Goal: Obtain resource: Download file/media

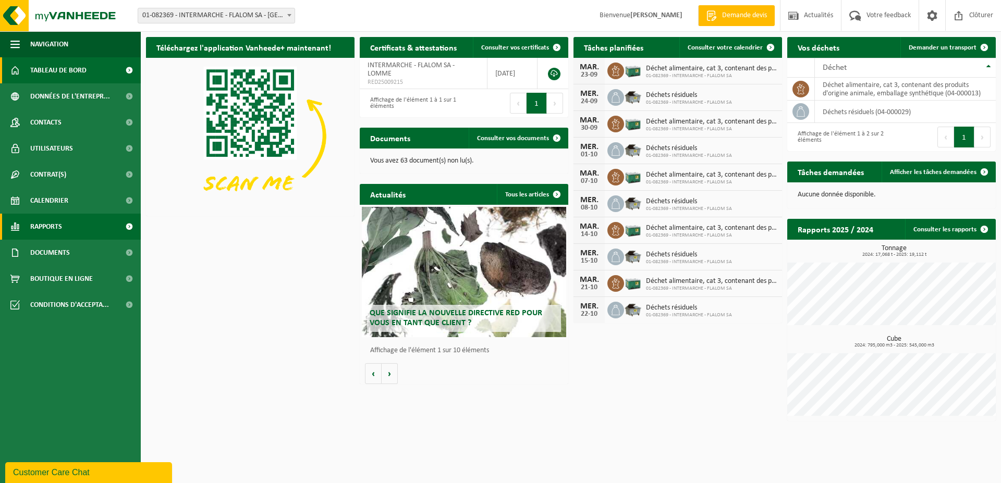
click at [87, 229] on link "Rapports" at bounding box center [70, 227] width 141 height 26
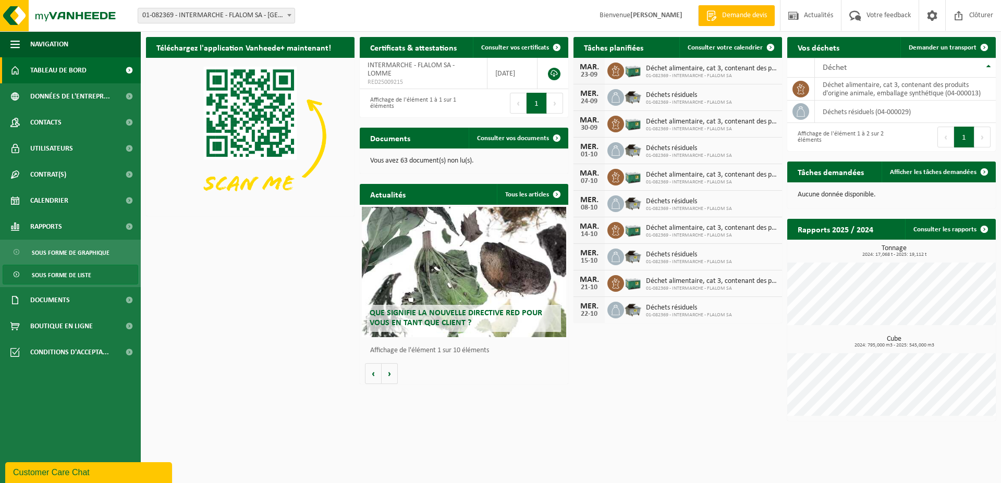
click at [99, 271] on link "Sous forme de liste" at bounding box center [71, 275] width 136 height 20
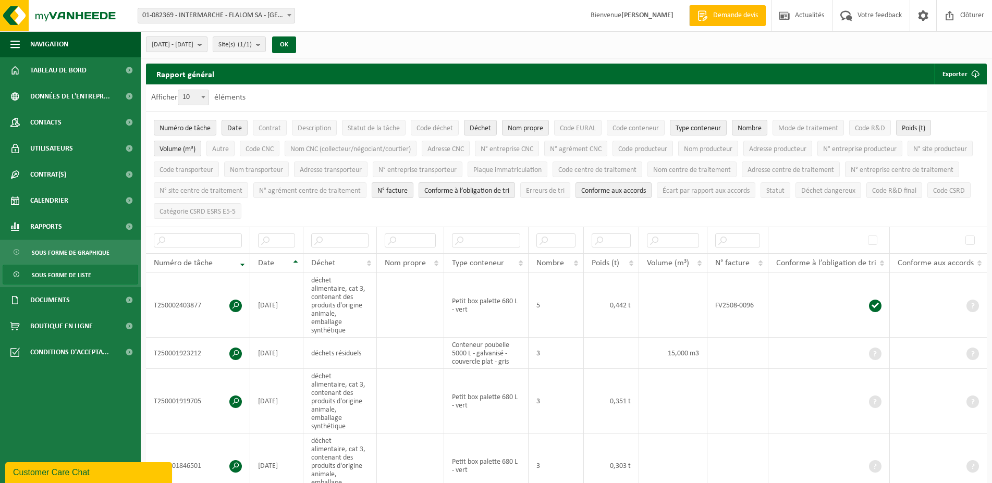
click at [193, 38] on span "[DATE] - [DATE]" at bounding box center [173, 45] width 42 height 16
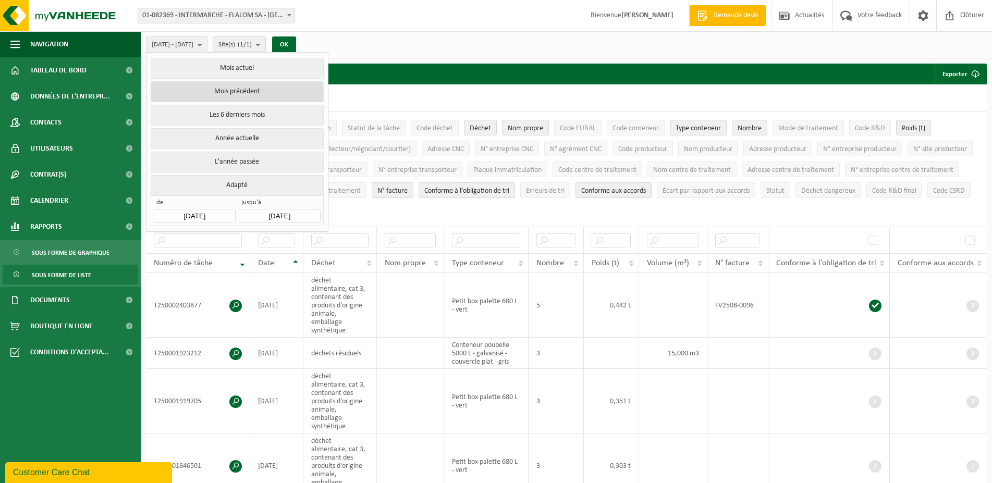
click at [259, 87] on button "Mois précédent" at bounding box center [237, 91] width 173 height 21
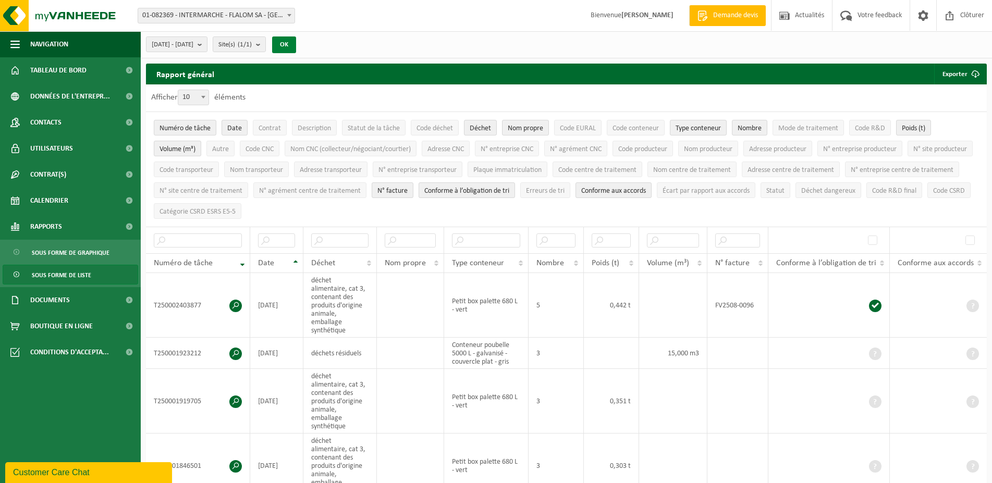
click at [296, 47] on button "OK" at bounding box center [284, 44] width 24 height 17
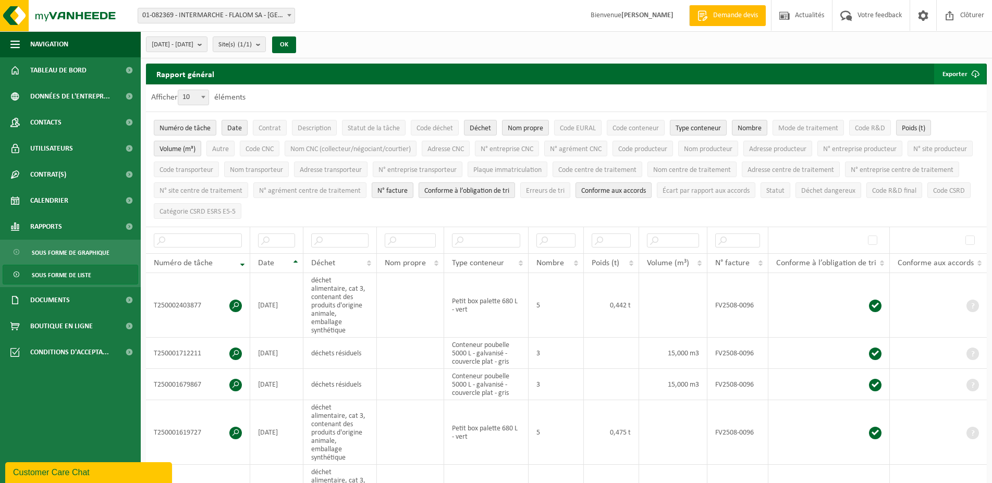
click at [948, 81] on button "Exporter" at bounding box center [960, 74] width 52 height 21
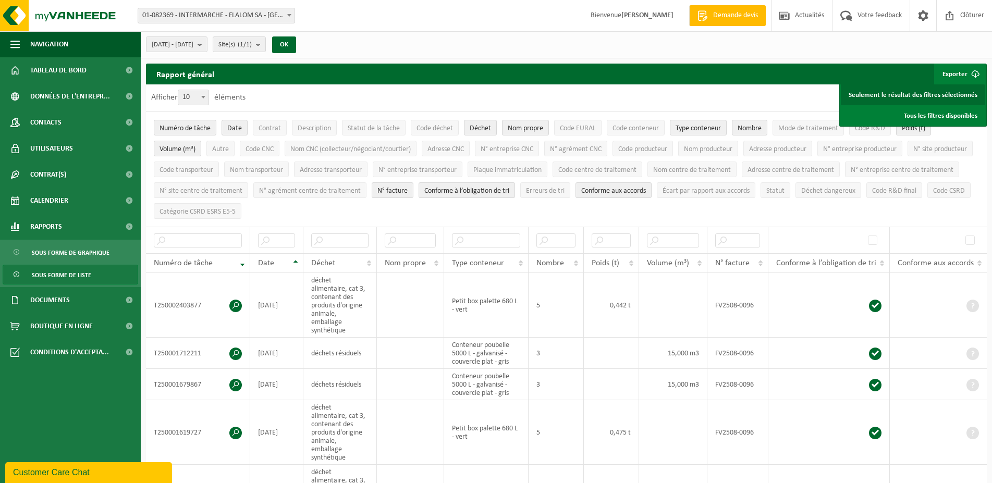
click at [931, 94] on link "Seulement le résultat des filtres sélectionnés" at bounding box center [913, 94] width 144 height 21
click at [193, 46] on span "[DATE] - [DATE]" at bounding box center [173, 45] width 42 height 16
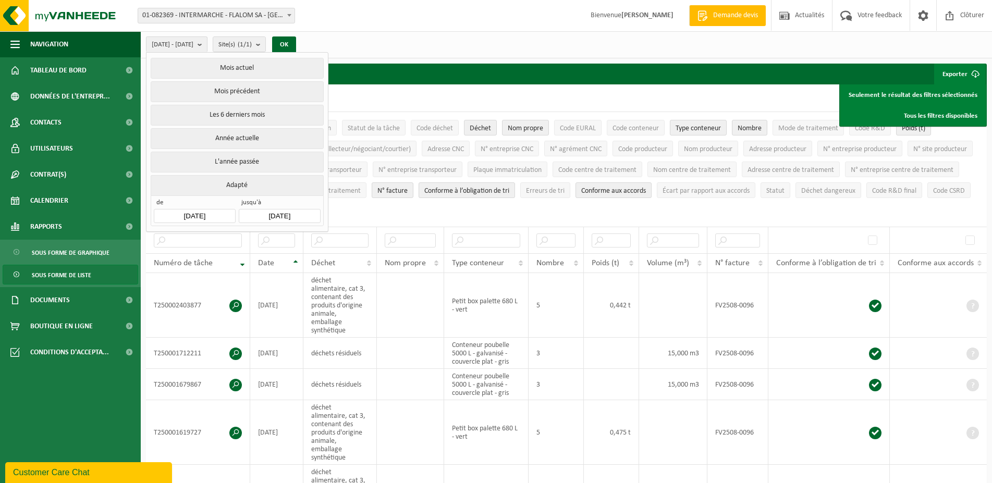
click at [211, 213] on input "[DATE]" at bounding box center [194, 216] width 81 height 14
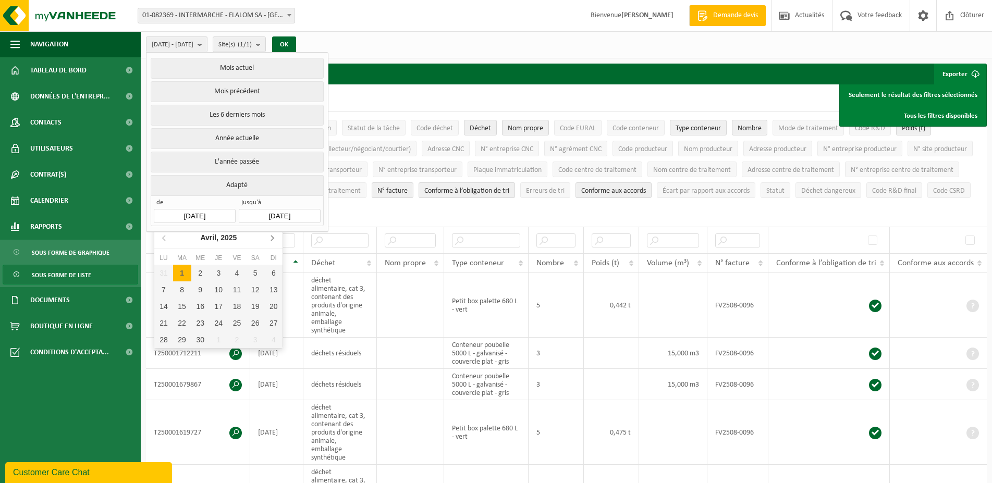
click at [268, 242] on icon at bounding box center [272, 237] width 17 height 17
click at [186, 271] on div "1" at bounding box center [182, 273] width 18 height 17
type input "[DATE]"
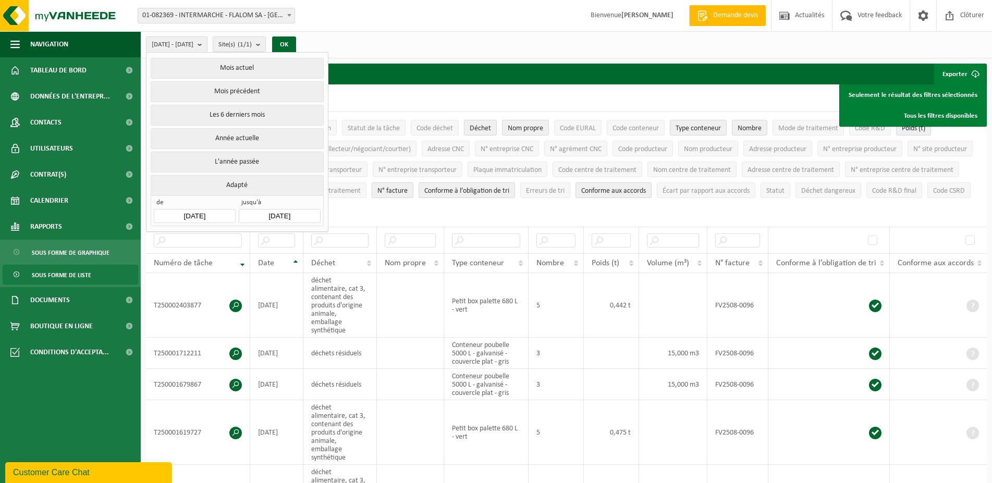
click at [293, 213] on input "[DATE]" at bounding box center [279, 216] width 81 height 14
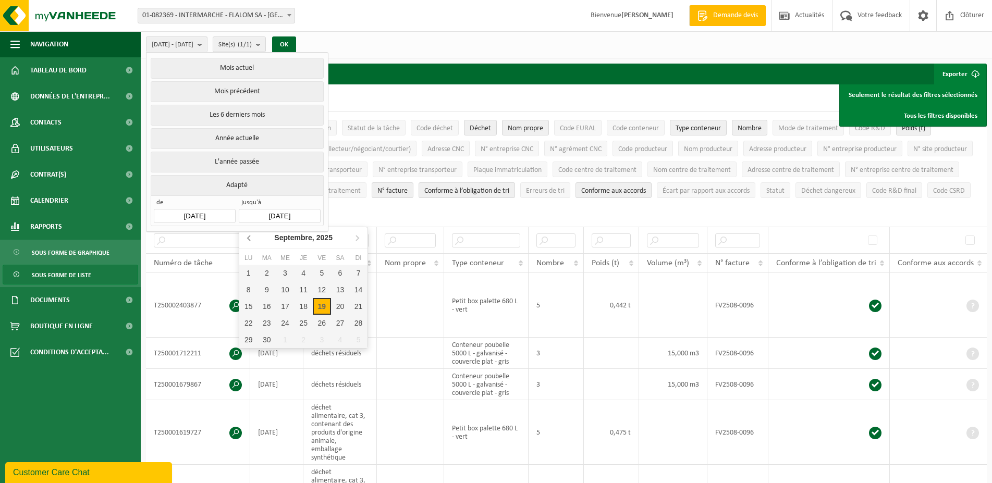
click at [248, 239] on icon at bounding box center [249, 238] width 3 height 5
click at [248, 238] on icon at bounding box center [249, 238] width 3 height 5
click at [310, 346] on div "31" at bounding box center [304, 340] width 18 height 17
type input "[DATE]"
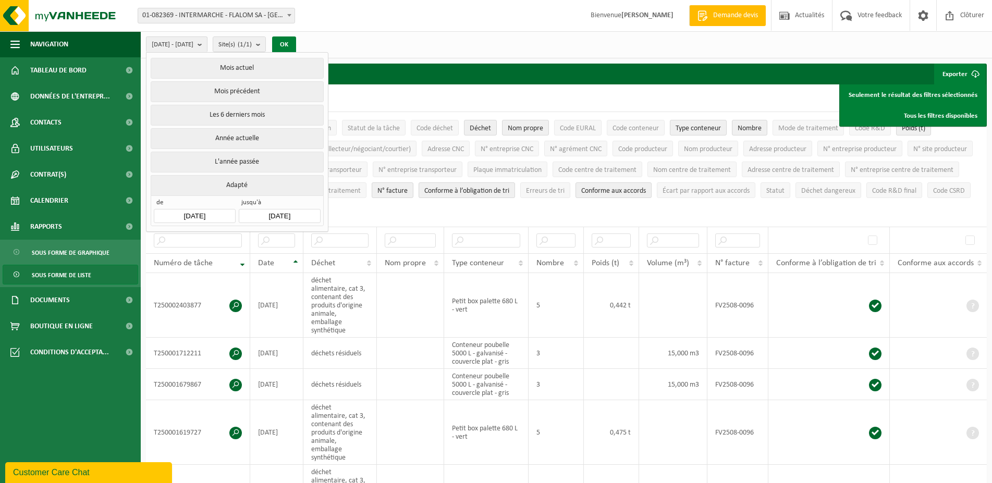
click at [296, 45] on button "OK" at bounding box center [284, 44] width 24 height 17
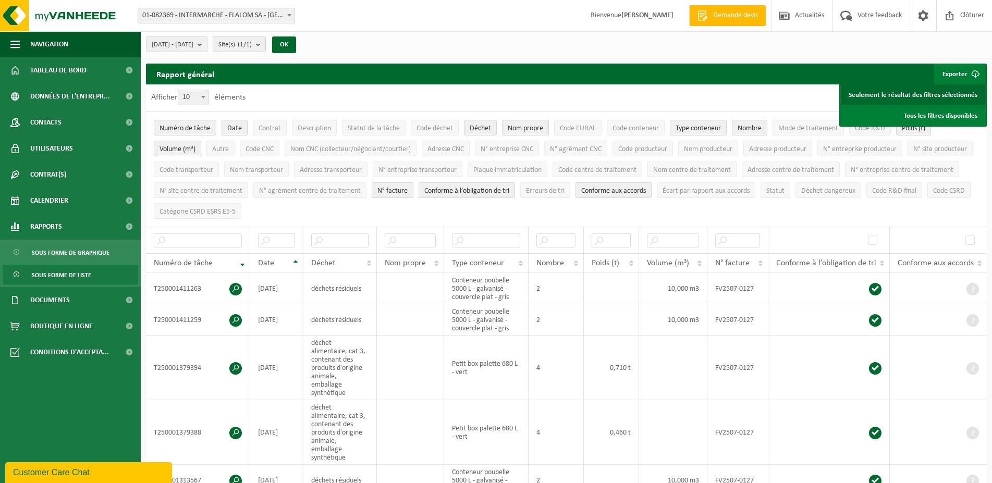
click at [922, 89] on link "Seulement le résultat des filtres sélectionnés" at bounding box center [913, 94] width 144 height 21
